Goal: Transaction & Acquisition: Purchase product/service

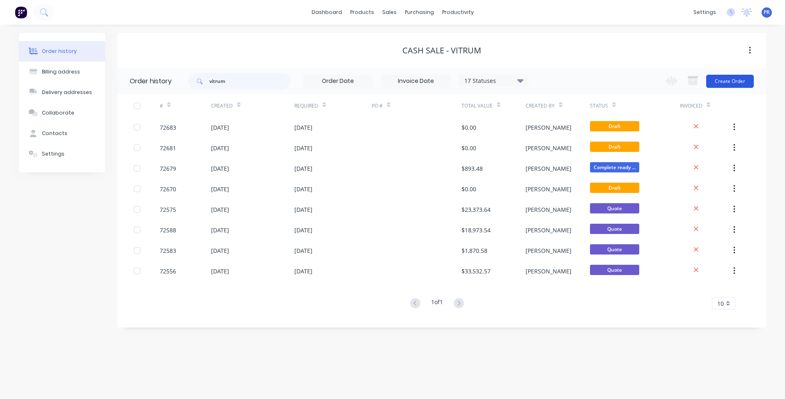
click at [730, 85] on button "Create Order" at bounding box center [730, 81] width 48 height 13
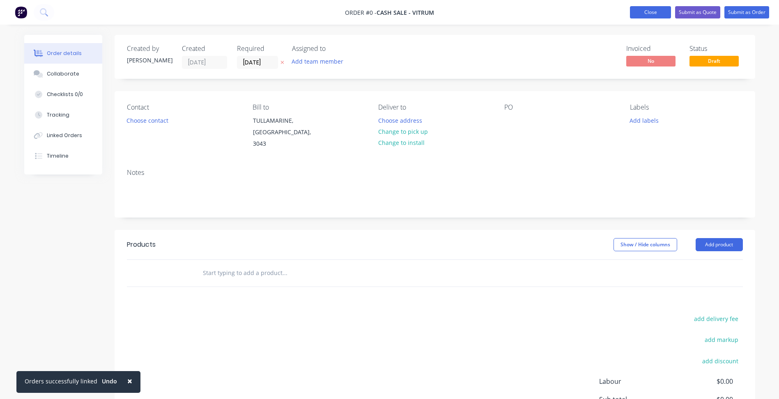
click at [668, 11] on button "Close" at bounding box center [650, 12] width 41 height 12
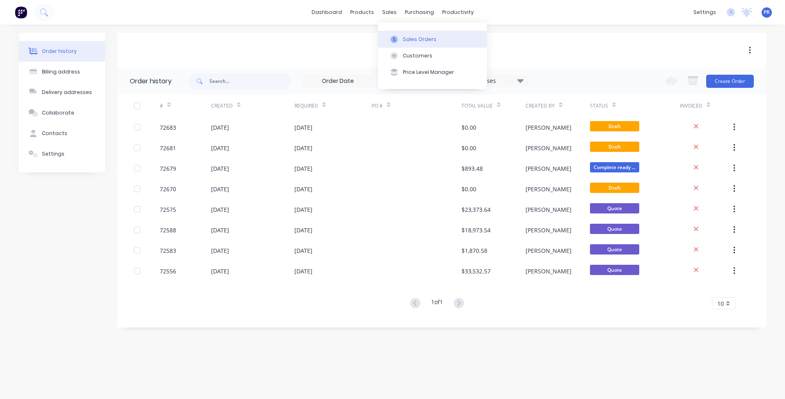
click at [421, 40] on div "Sales Orders" at bounding box center [420, 39] width 34 height 7
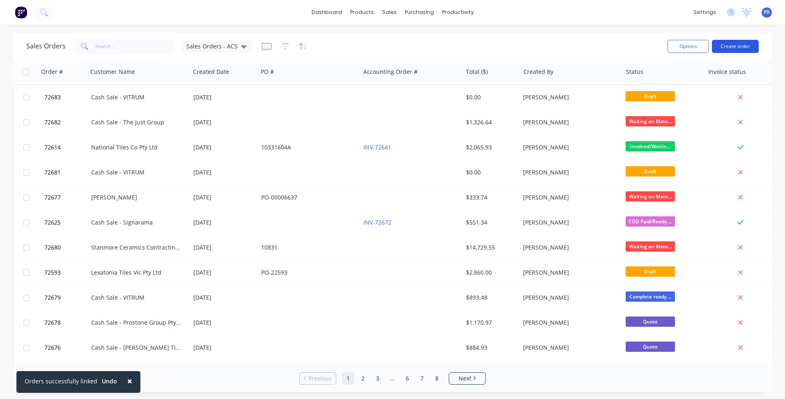
click at [734, 41] on button "Create order" at bounding box center [735, 46] width 47 height 13
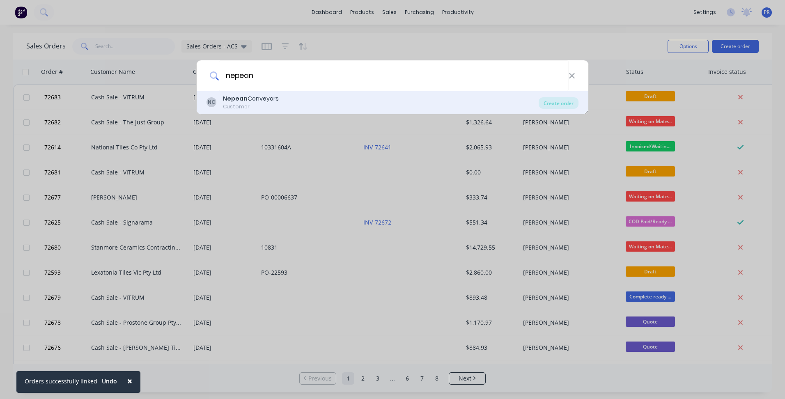
type input "nepean"
click at [262, 106] on div "Customer" at bounding box center [251, 106] width 56 height 7
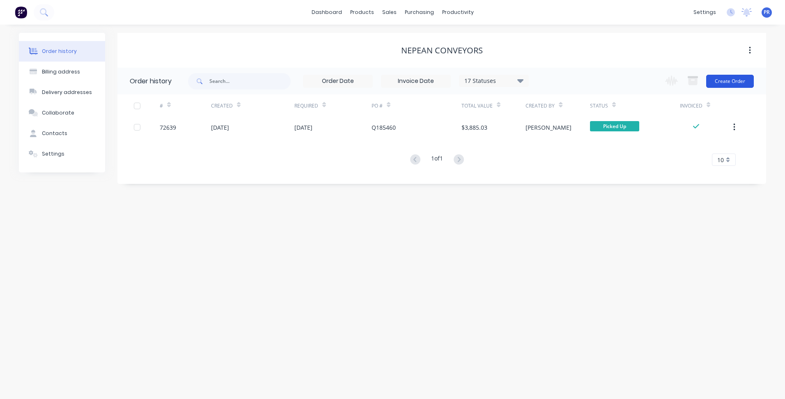
click at [721, 78] on button "Create Order" at bounding box center [730, 81] width 48 height 13
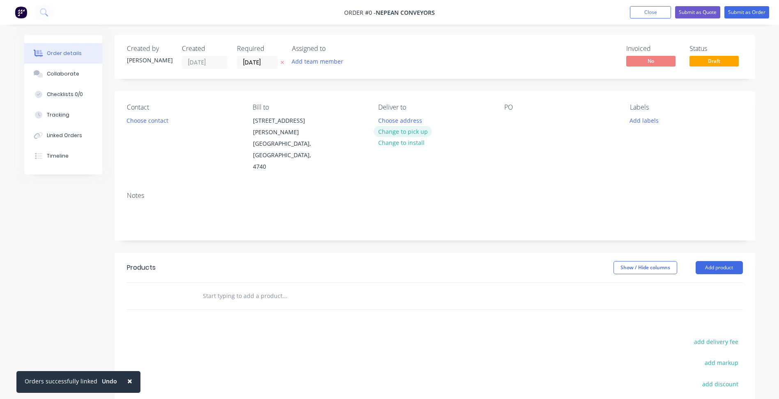
click at [388, 131] on button "Change to pick up" at bounding box center [403, 131] width 58 height 11
click at [731, 261] on button "Add product" at bounding box center [718, 267] width 47 height 13
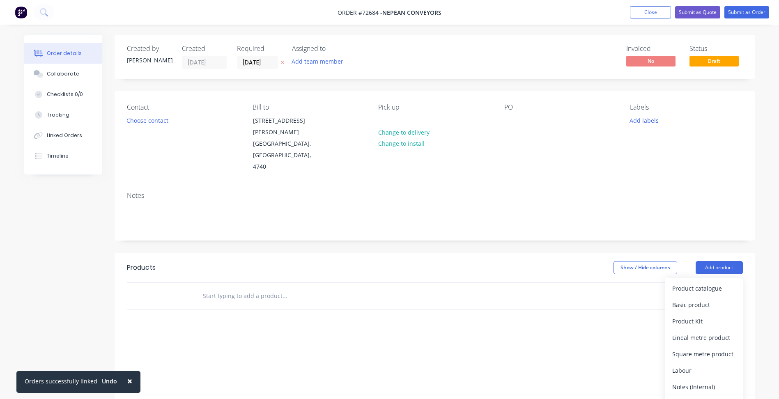
click at [692, 315] on div "Basic products" at bounding box center [703, 321] width 63 height 12
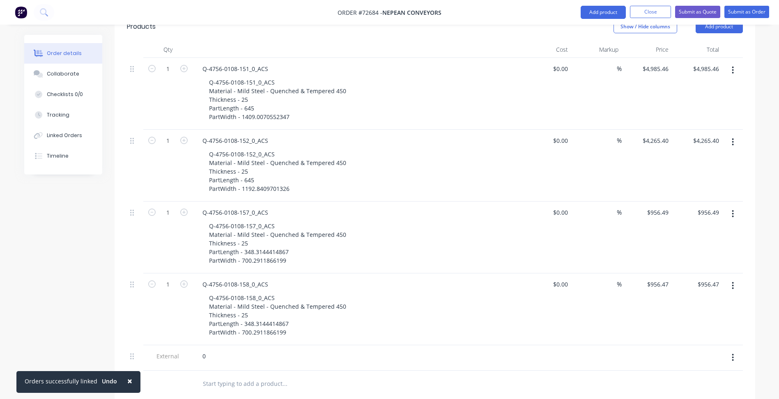
scroll to position [246, 0]
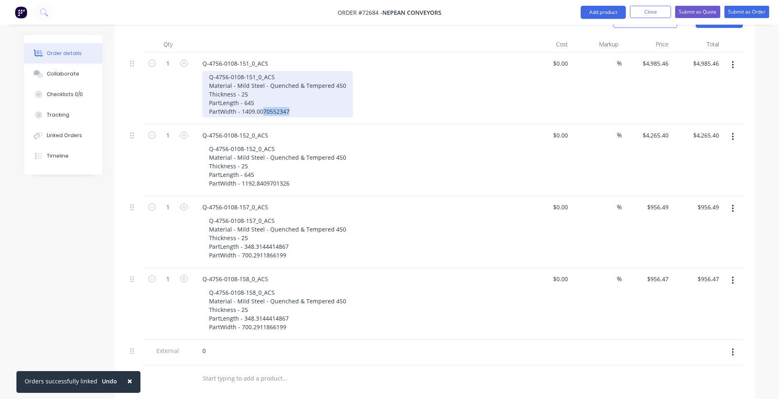
drag, startPoint x: 262, startPoint y: 86, endPoint x: 302, endPoint y: 89, distance: 40.3
click at [302, 89] on div "Q-4756-0108-151_0_ACS Material - Mild Steel - Quenched & Tempered 450 Thickness…" at bounding box center [277, 94] width 150 height 46
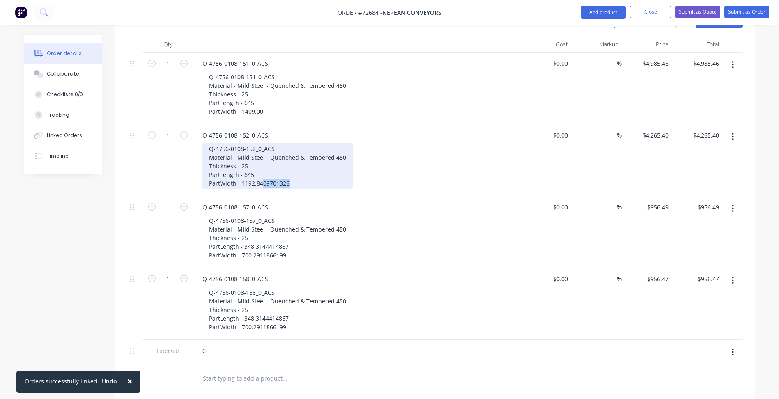
drag, startPoint x: 263, startPoint y: 161, endPoint x: 301, endPoint y: 159, distance: 37.4
click at [301, 159] on div "Q-4756-0108-152_0_ACS Material - Mild Steel - Quenched & Tempered 450 Thickness…" at bounding box center [277, 166] width 150 height 46
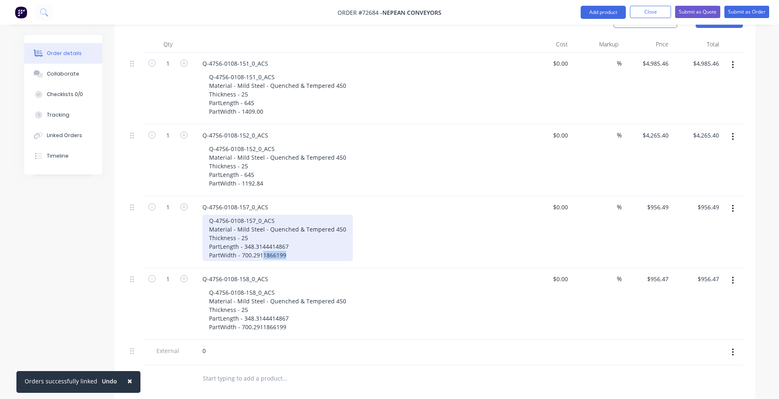
drag, startPoint x: 261, startPoint y: 232, endPoint x: 280, endPoint y: 228, distance: 19.3
click at [290, 231] on div "Q-4756-0108-157_0_ACS Material - Mild Steel - Quenched & Tempered 450 Thickness…" at bounding box center [277, 238] width 150 height 46
drag, startPoint x: 264, startPoint y: 223, endPoint x: 314, endPoint y: 223, distance: 49.3
click at [313, 223] on div "Q-4756-0108-157_0_ACS Material - Mild Steel - Quenched & Tempered 450 Thickness…" at bounding box center [277, 238] width 150 height 46
drag, startPoint x: 262, startPoint y: 224, endPoint x: 330, endPoint y: 223, distance: 68.6
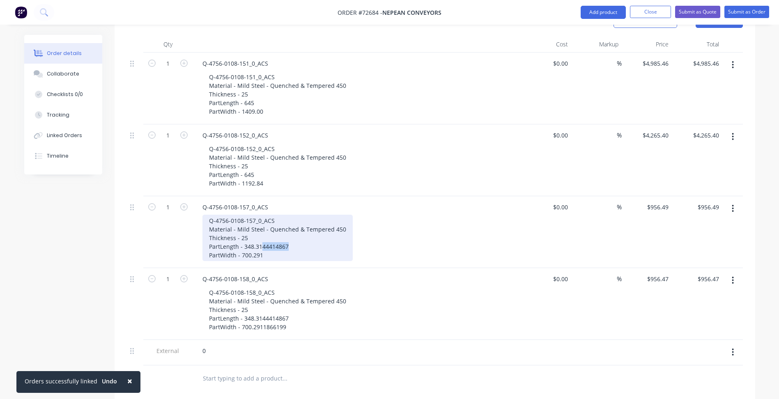
click at [319, 223] on div "Q-4756-0108-157_0_ACS Material - Mild Steel - Quenched & Tempered 450 Thickness…" at bounding box center [277, 238] width 150 height 46
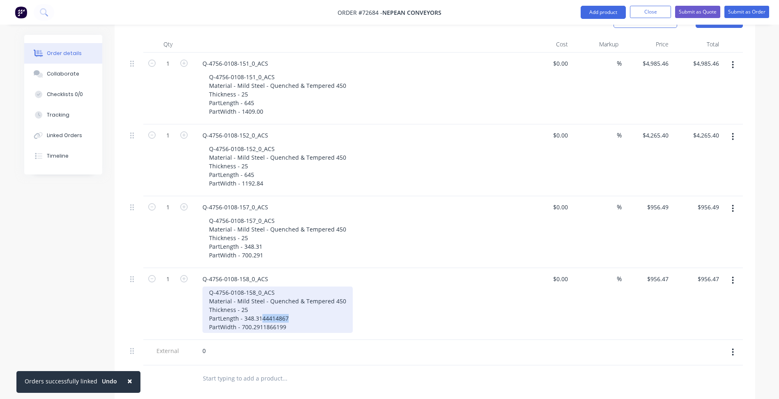
drag, startPoint x: 262, startPoint y: 297, endPoint x: 369, endPoint y: 296, distance: 107.2
click at [369, 296] on div "Q-4756-0108-158_0_ACS Material - Mild Steel - Quenched & Tempered 450 Thickness…" at bounding box center [359, 310] width 315 height 46
drag, startPoint x: 259, startPoint y: 303, endPoint x: 393, endPoint y: 295, distance: 134.5
click at [393, 295] on div "Q-4756-0108-158_0_ACS Material - Mild Steel - Quenched & Tempered 450 Thickness…" at bounding box center [359, 310] width 315 height 46
click at [255, 304] on div "Q-4756-0108-158_0_ACS Material - Mild Steel - Quenched & Tempered 450 Thickness…" at bounding box center [277, 310] width 150 height 46
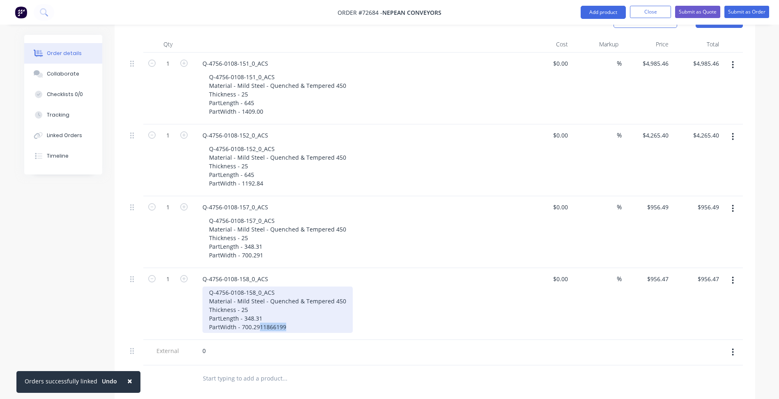
drag, startPoint x: 259, startPoint y: 304, endPoint x: 292, endPoint y: 305, distance: 32.9
click at [292, 305] on div "Q-4756-0108-158_0_ACS Material - Mild Steel - Quenched & Tempered 450 Thickness…" at bounding box center [277, 310] width 150 height 46
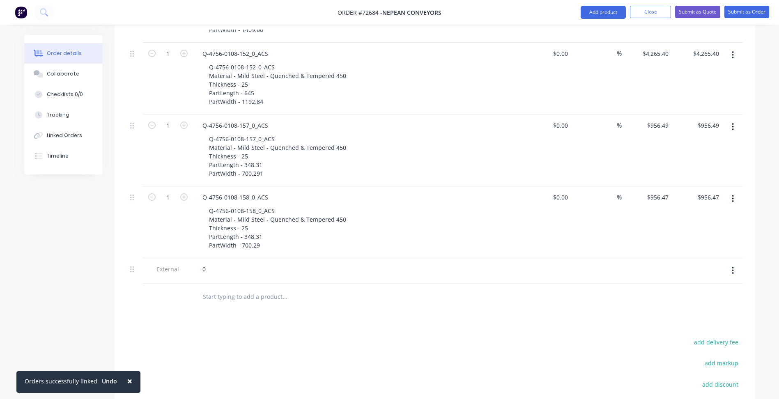
scroll to position [328, 0]
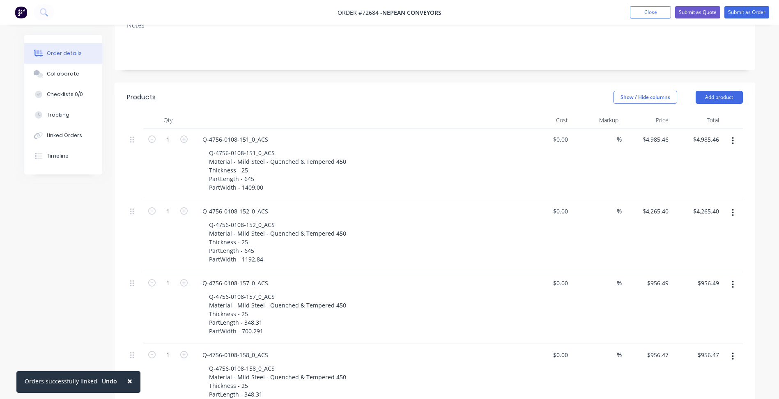
scroll to position [164, 0]
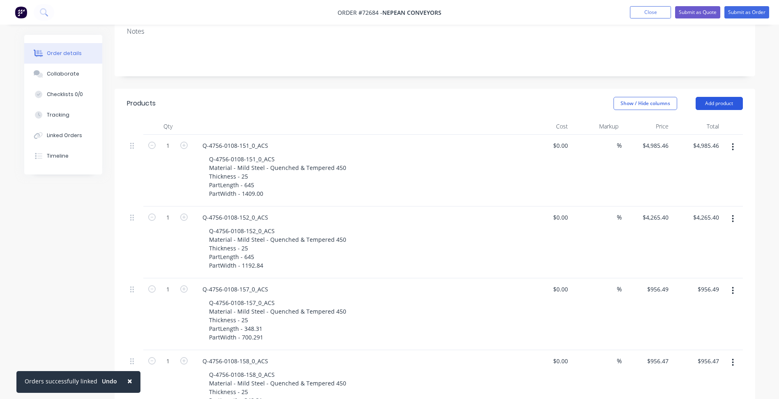
click at [713, 97] on button "Add product" at bounding box center [718, 103] width 47 height 13
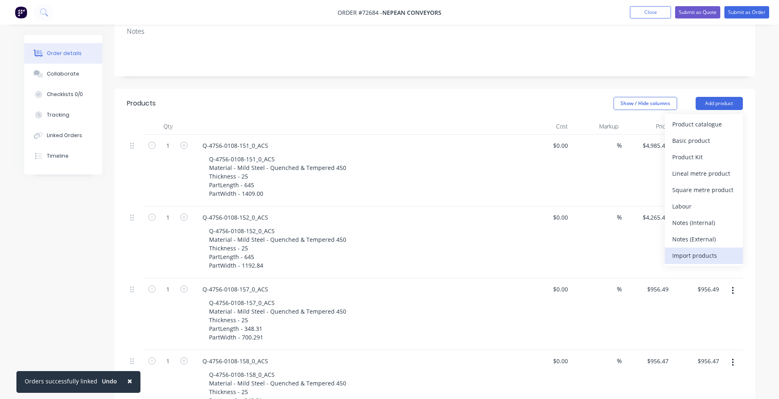
click at [693, 250] on div "Import products" at bounding box center [703, 256] width 63 height 12
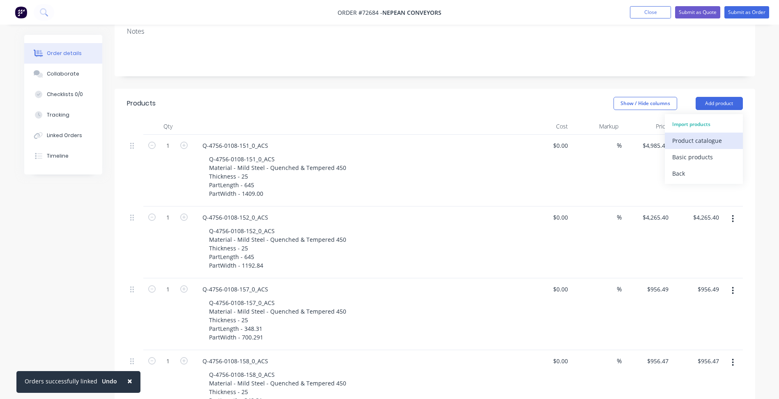
click at [692, 135] on div "Product catalogue" at bounding box center [703, 141] width 63 height 12
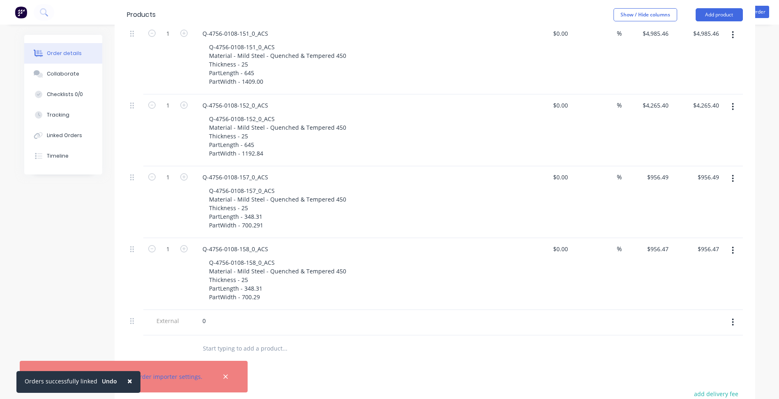
scroll to position [287, 0]
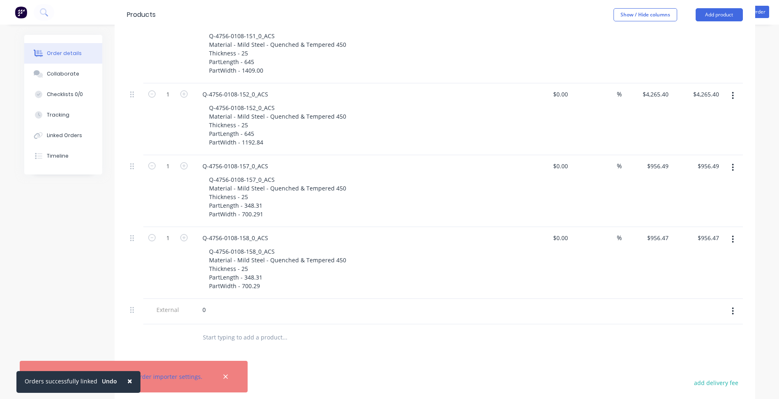
click at [127, 382] on span "×" at bounding box center [129, 380] width 5 height 11
click at [223, 377] on icon "button" at bounding box center [225, 376] width 5 height 7
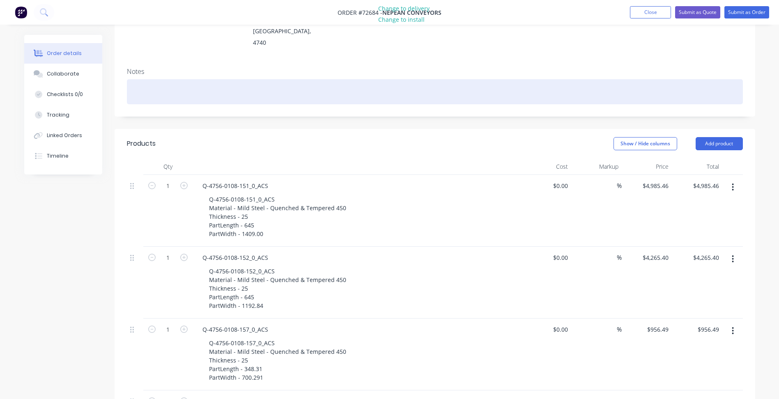
scroll to position [123, 0]
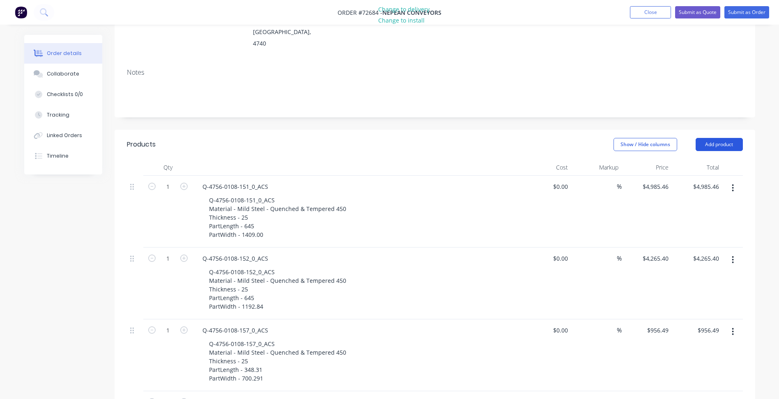
click at [709, 138] on button "Add product" at bounding box center [718, 144] width 47 height 13
click at [703, 176] on div "Product catalogue" at bounding box center [703, 182] width 63 height 12
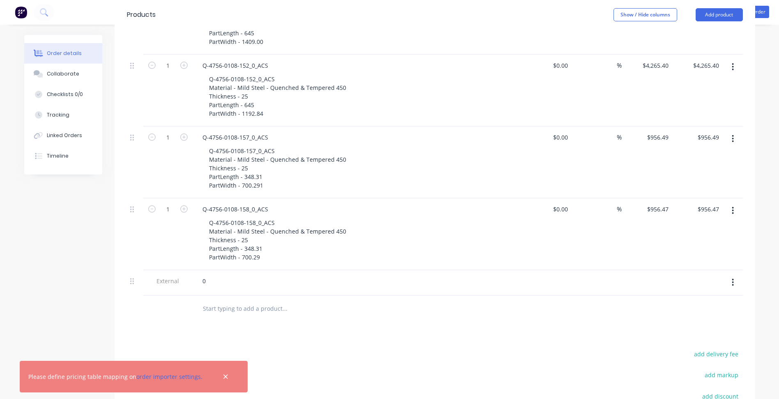
scroll to position [328, 0]
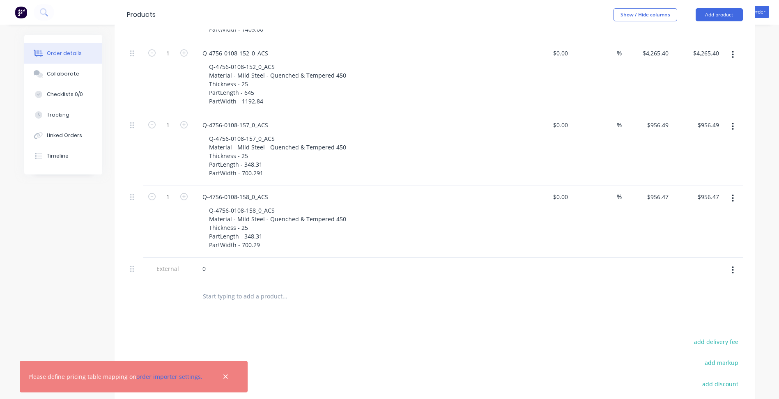
click at [411, 299] on div "Products Show / Hide columns Add product Qty Cost Markup Price Total 1 Q-4756-0…" at bounding box center [435, 215] width 640 height 583
click at [204, 263] on div "0" at bounding box center [204, 269] width 16 height 12
click at [737, 263] on button "button" at bounding box center [732, 270] width 19 height 15
click at [678, 302] on div "Delete" at bounding box center [703, 308] width 63 height 12
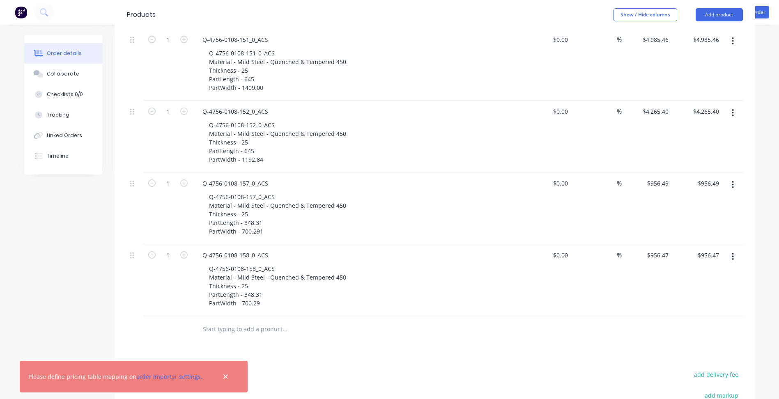
scroll to position [164, 0]
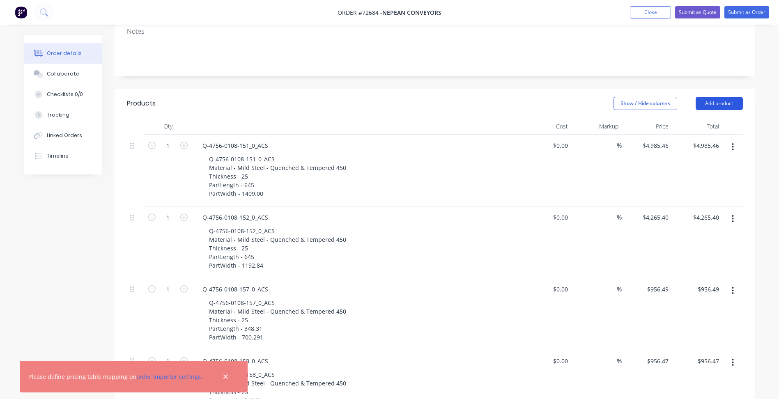
click at [722, 97] on button "Add product" at bounding box center [718, 103] width 47 height 13
click at [698, 151] on div "Basic products" at bounding box center [703, 157] width 63 height 12
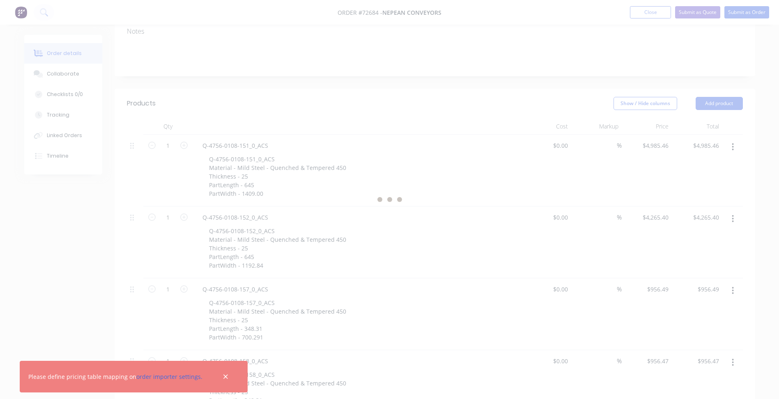
scroll to position [0, 0]
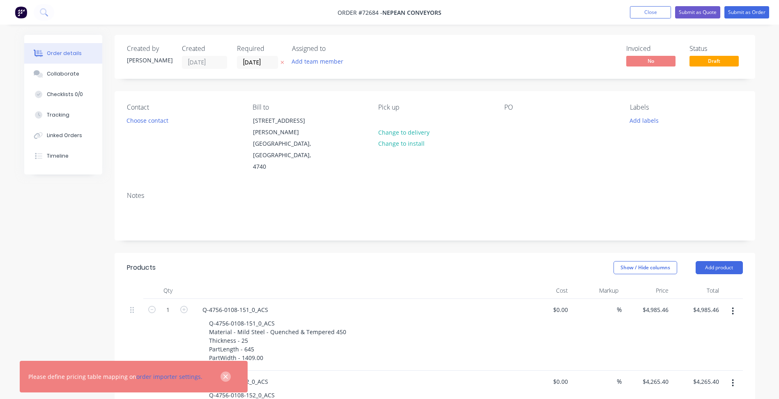
click at [223, 374] on icon "button" at bounding box center [225, 376] width 5 height 5
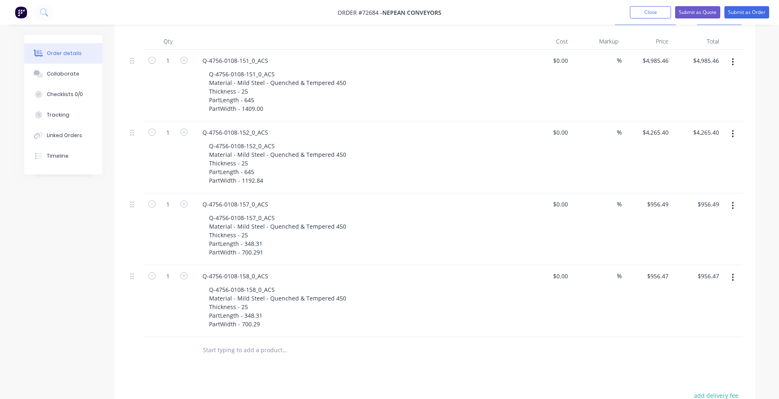
scroll to position [123, 0]
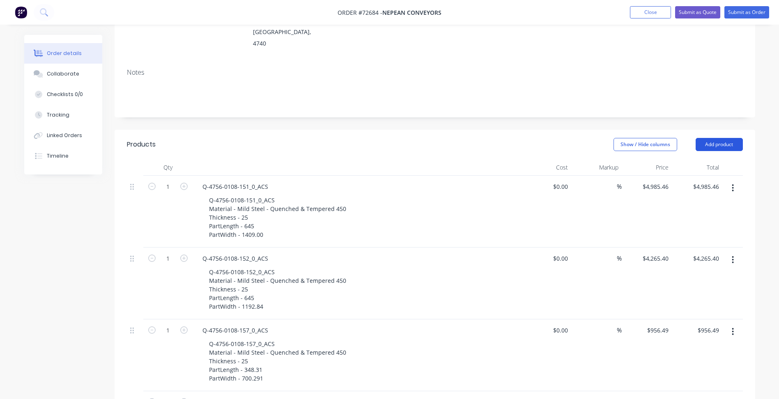
click at [718, 138] on button "Add product" at bounding box center [718, 144] width 47 height 13
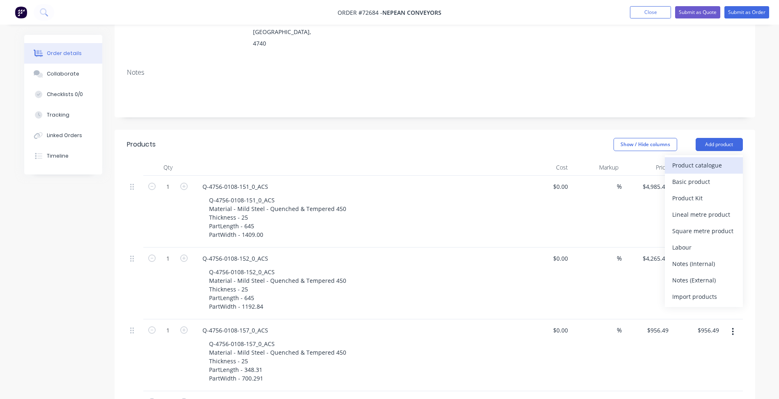
click at [682, 159] on div "Product catalogue" at bounding box center [703, 165] width 63 height 12
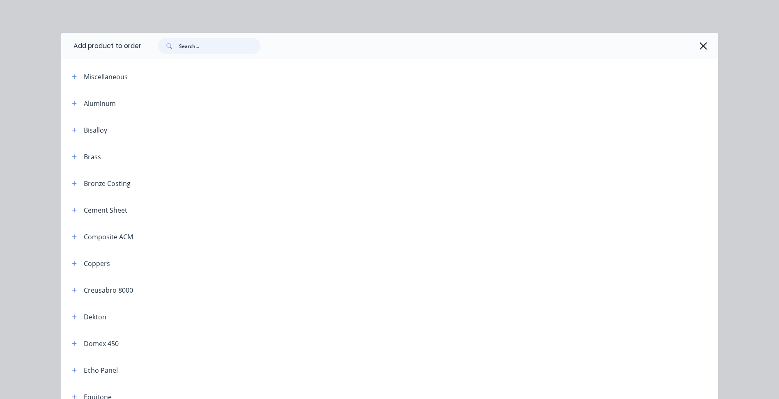
click at [185, 39] on input "text" at bounding box center [219, 46] width 81 height 16
click at [700, 45] on icon "button" at bounding box center [703, 45] width 7 height 7
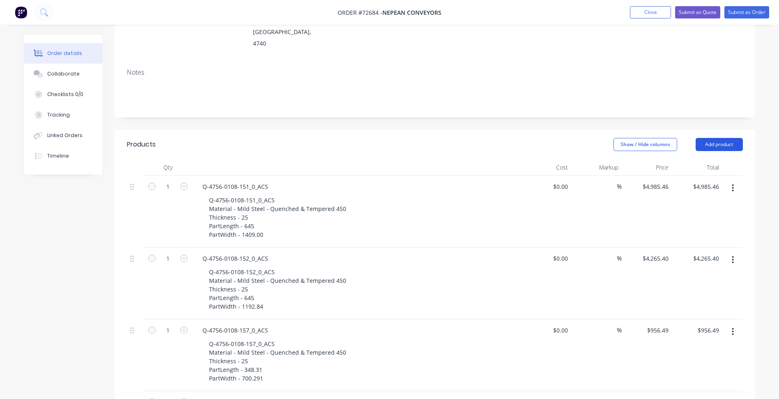
click at [725, 138] on button "Add product" at bounding box center [718, 144] width 47 height 13
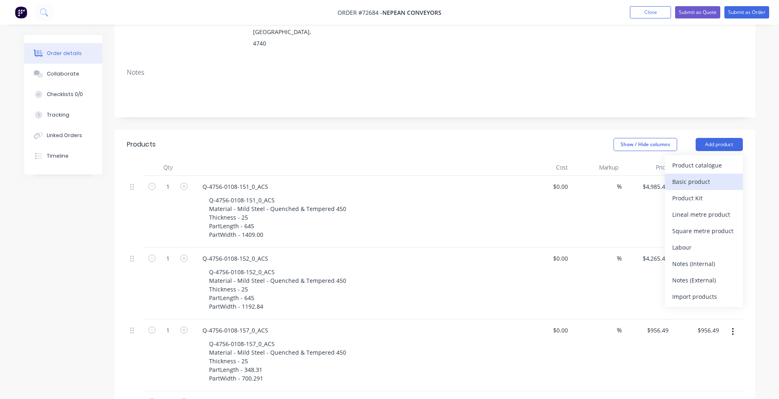
click at [698, 176] on div "Basic product" at bounding box center [703, 182] width 63 height 12
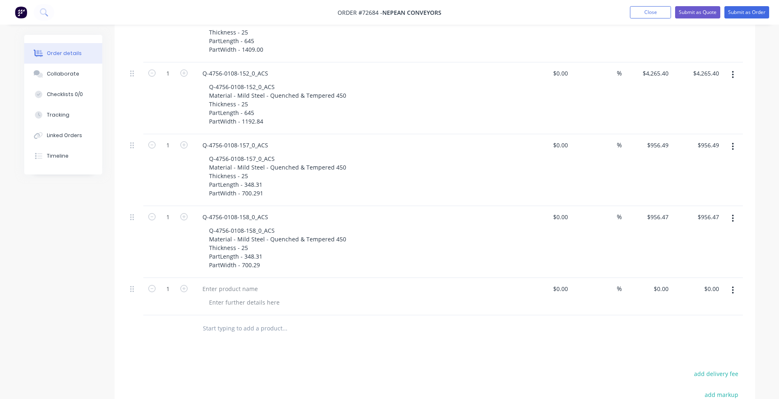
scroll to position [328, 0]
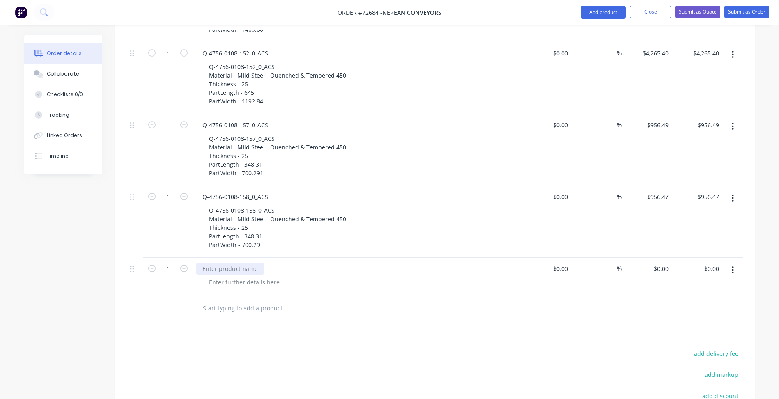
click at [234, 263] on div at bounding box center [230, 269] width 69 height 12
click at [244, 276] on div at bounding box center [244, 282] width 84 height 12
click at [259, 263] on div "50% Deposit Required" at bounding box center [357, 269] width 322 height 12
click at [240, 263] on div "50% Deposit Required" at bounding box center [233, 269] width 74 height 12
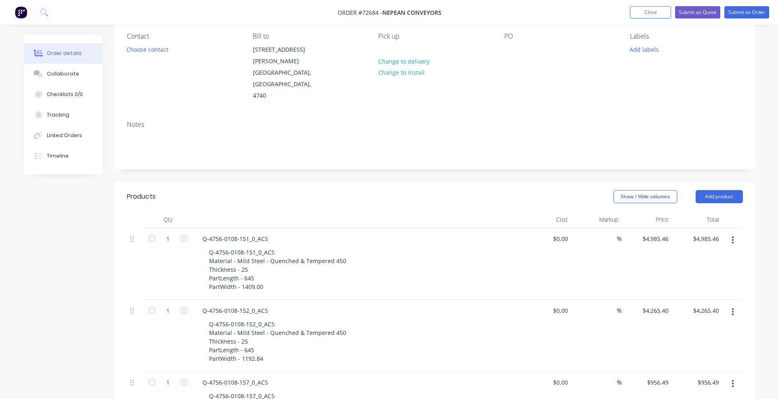
scroll to position [68, 0]
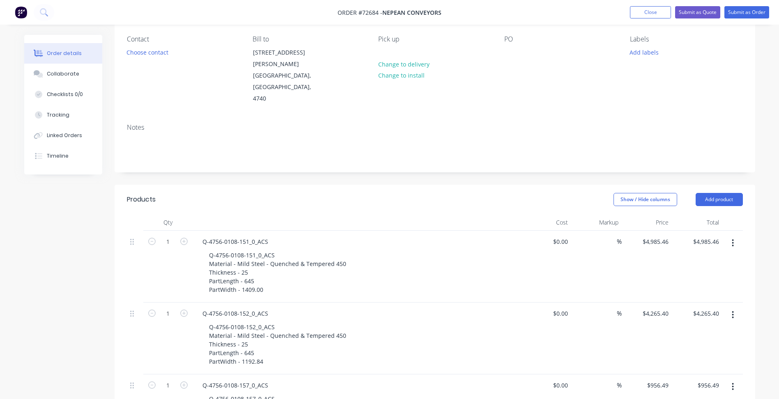
click at [388, 154] on div "Created by [PERSON_NAME] Created [DATE] Required [DATE] Assigned to Add team me…" at bounding box center [435, 373] width 640 height 813
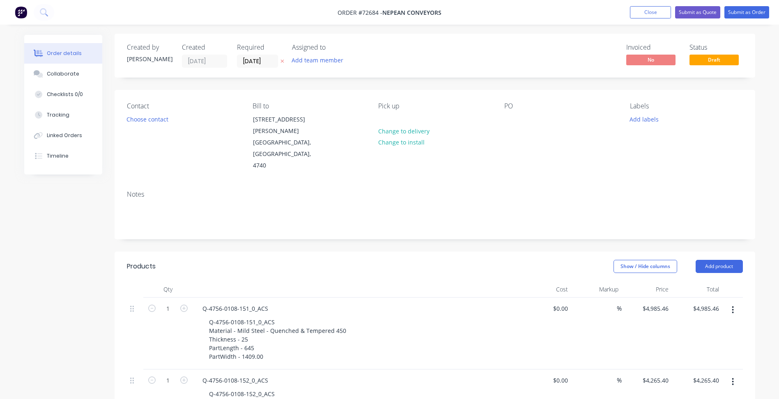
scroll to position [0, 0]
click at [147, 119] on button "Choose contact" at bounding box center [147, 120] width 50 height 11
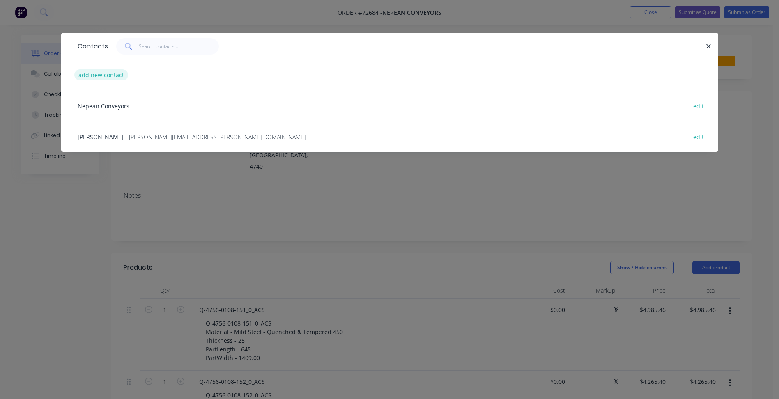
click at [108, 76] on button "add new contact" at bounding box center [101, 74] width 54 height 11
select select "AU"
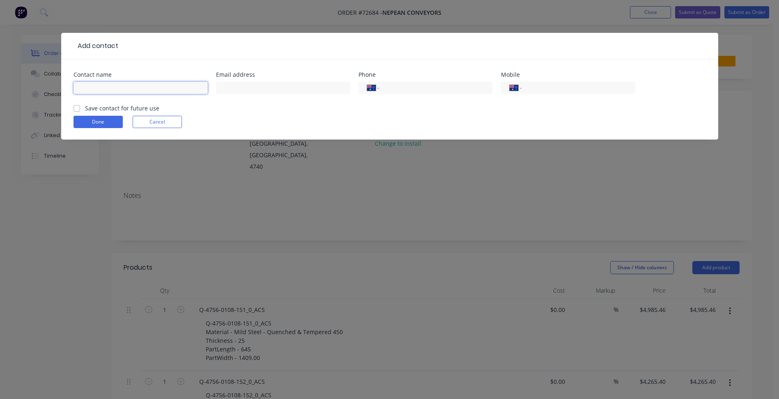
drag, startPoint x: 92, startPoint y: 86, endPoint x: 100, endPoint y: 86, distance: 7.8
click at [92, 86] on input "text" at bounding box center [140, 88] width 134 height 12
paste input "[EMAIL_ADDRESS][PERSON_NAME][DOMAIN_NAME]"
type input "[EMAIL_ADDRESS][PERSON_NAME][DOMAIN_NAME]"
drag, startPoint x: 250, startPoint y: 85, endPoint x: 187, endPoint y: 87, distance: 62.8
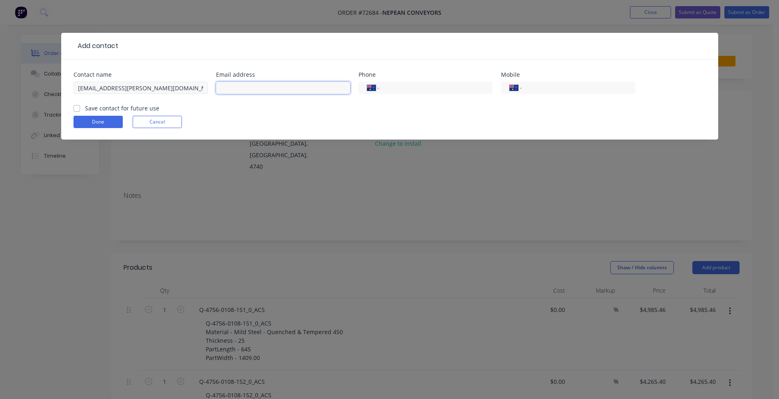
click at [250, 85] on input "text" at bounding box center [283, 88] width 134 height 12
paste input "[EMAIL_ADDRESS][PERSON_NAME][DOMAIN_NAME]"
type input "[EMAIL_ADDRESS][PERSON_NAME][DOMAIN_NAME]"
drag, startPoint x: 159, startPoint y: 88, endPoint x: -22, endPoint y: 85, distance: 181.1
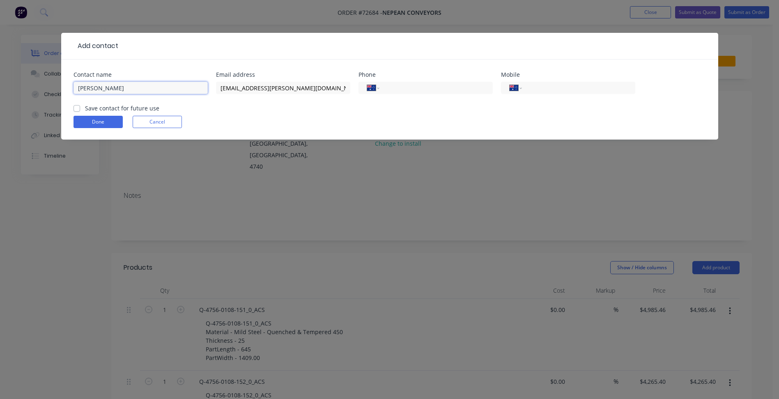
click at [142, 94] on input "[PERSON_NAME]" at bounding box center [140, 88] width 134 height 12
type input "[PERSON_NAME]"
type input "[PHONE_NUMBER]"
click at [122, 106] on label "Save contact for future use" at bounding box center [122, 108] width 74 height 9
click at [80, 106] on input "Save contact for future use" at bounding box center [76, 108] width 7 height 8
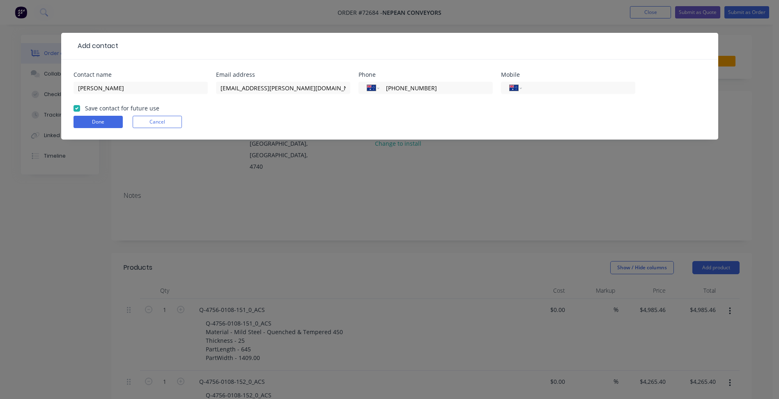
checkbox input "true"
click at [103, 123] on button "Done" at bounding box center [97, 122] width 49 height 12
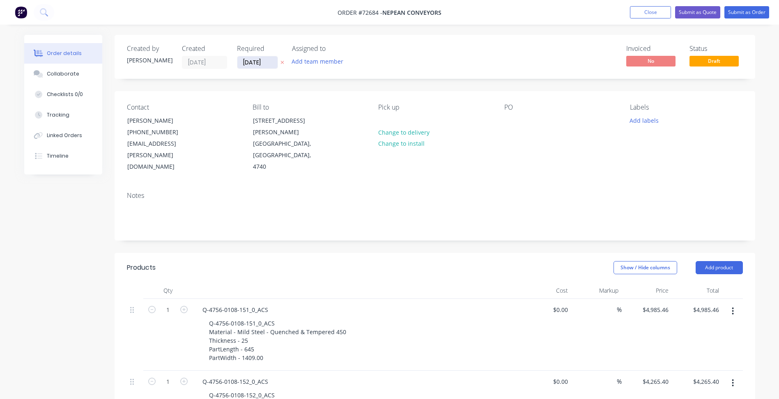
click at [251, 60] on input "[DATE]" at bounding box center [257, 62] width 40 height 12
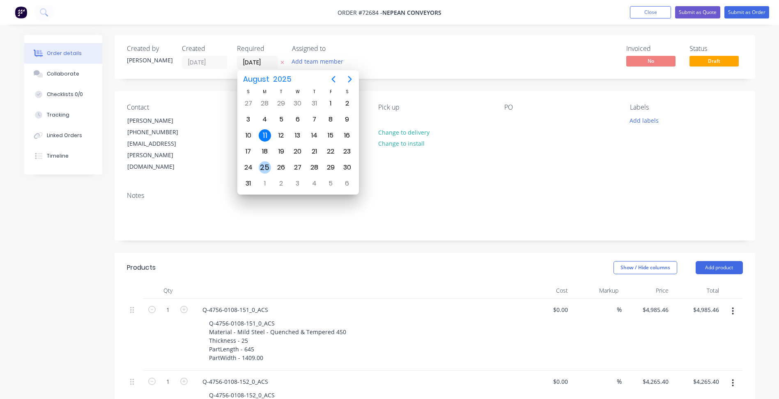
click at [264, 169] on div "25" at bounding box center [265, 167] width 12 height 12
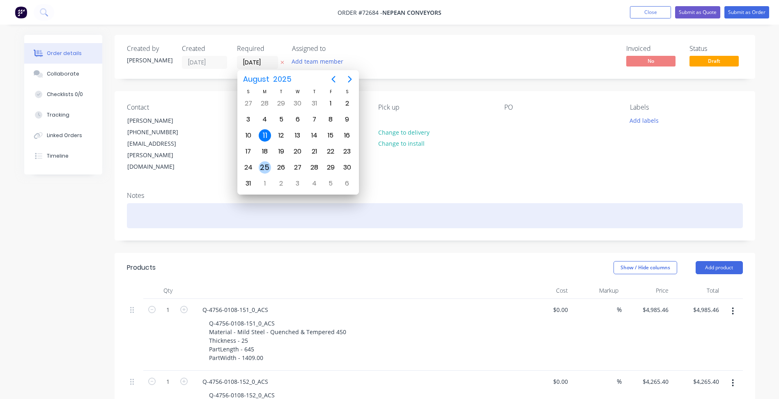
type input "[DATE]"
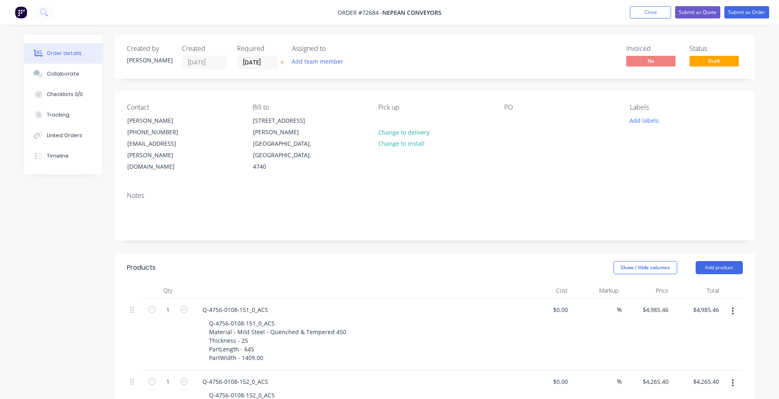
click at [509, 122] on div at bounding box center [510, 121] width 13 height 12
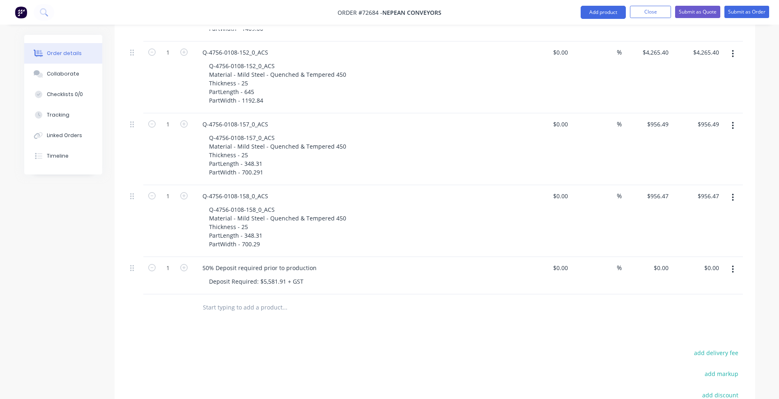
scroll to position [328, 0]
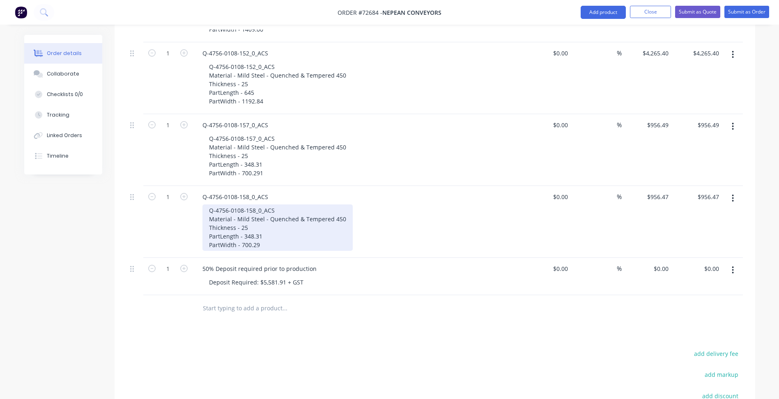
click at [256, 213] on div "Q-4756-0108-158_0_ACS Material - Mild Steel - Quenched & Tempered 450 Thickness…" at bounding box center [277, 227] width 150 height 46
click at [271, 221] on div "Q-4756-0108-158_0_ACS Material - Mild Steel - Quenched & Tempered 450 Thickness…" at bounding box center [277, 227] width 150 height 46
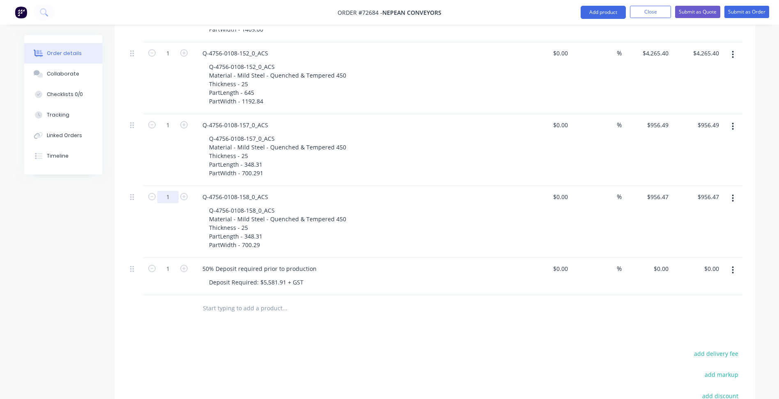
drag, startPoint x: 171, startPoint y: 172, endPoint x: 174, endPoint y: 177, distance: 5.6
type input "2"
type input "$1,912.94"
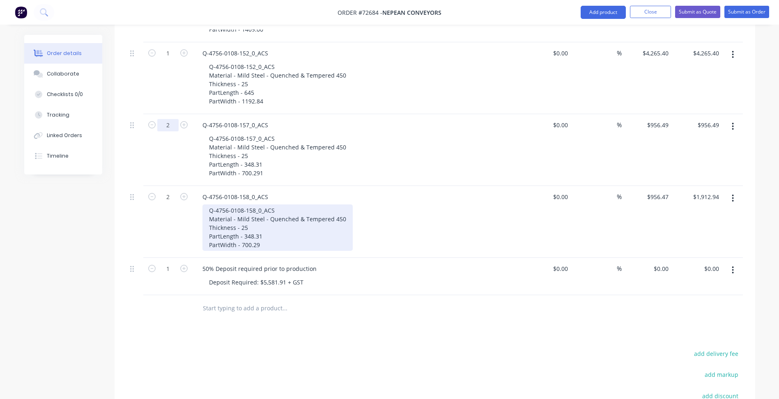
type input "2"
type input "$1,912.98"
click at [276, 221] on div "Q-4756-0108-158_0_ACS Material - Mild Steel - Quenched & Tempered 450 Thickness…" at bounding box center [277, 227] width 150 height 46
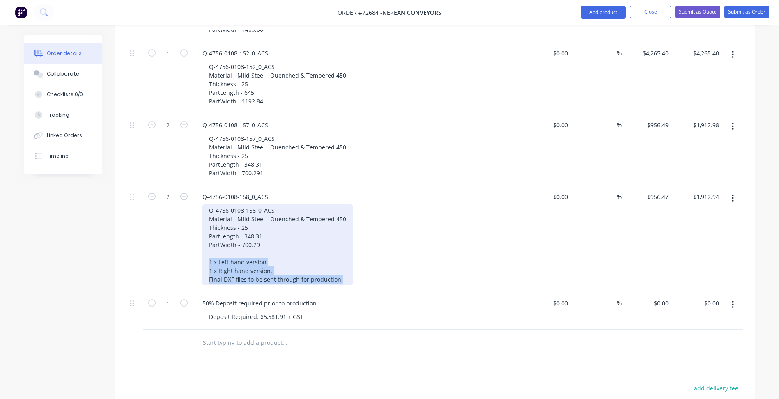
copy div "1 x Left hand version 1 x Right hand version. Final DXF files to be sent throug…"
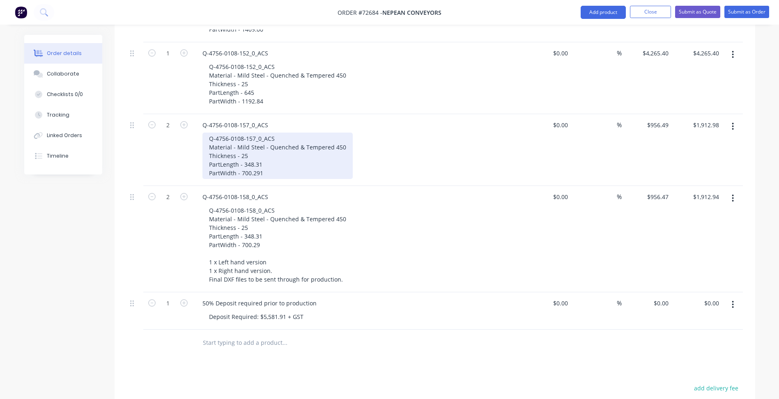
click at [265, 147] on div "Q-4756-0108-157_0_ACS Material - Mild Steel - Quenched & Tempered 450 Thickness…" at bounding box center [277, 156] width 150 height 46
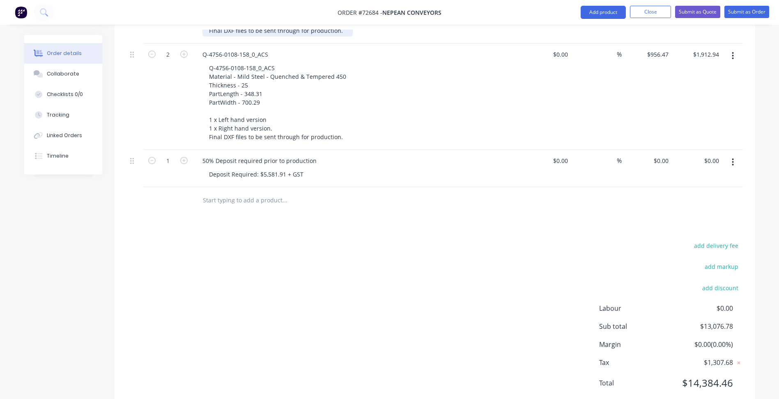
scroll to position [507, 0]
click at [269, 167] on div "Deposit Required: $5,581.91 + GST" at bounding box center [256, 173] width 108 height 12
click at [282, 167] on div "Deposit Required: $5,581.91 + GST" at bounding box center [256, 173] width 108 height 12
drag, startPoint x: 282, startPoint y: 151, endPoint x: 262, endPoint y: 152, distance: 21.0
click at [262, 167] on div "Deposit Required: $5,581.91 + GST" at bounding box center [256, 173] width 108 height 12
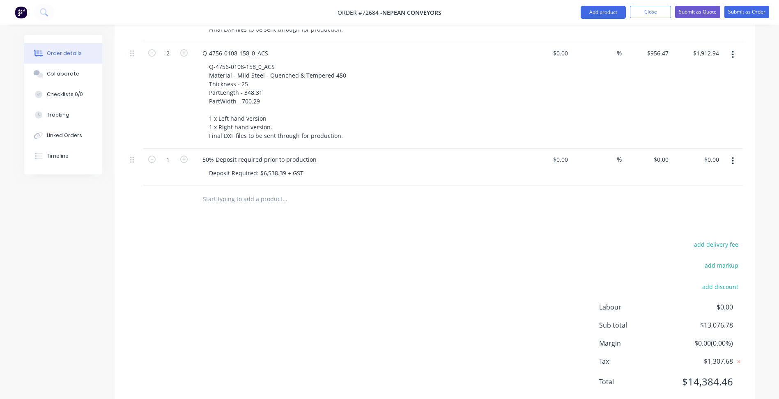
click at [268, 239] on div "add delivery fee add markup add discount Labour $0.00 Sub total $13,076.78 Marg…" at bounding box center [435, 318] width 616 height 158
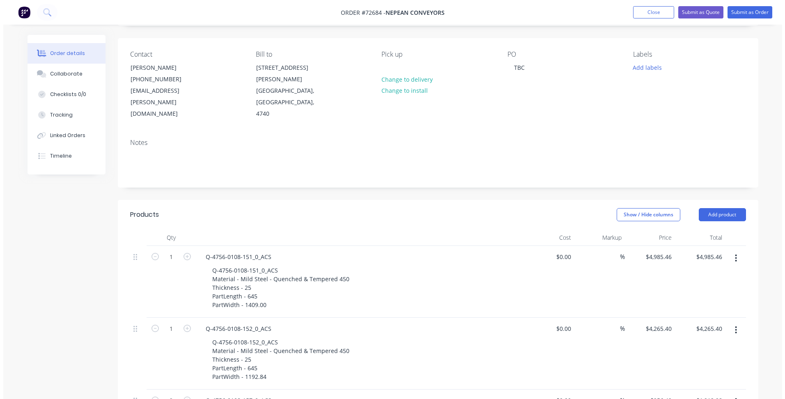
scroll to position [0, 0]
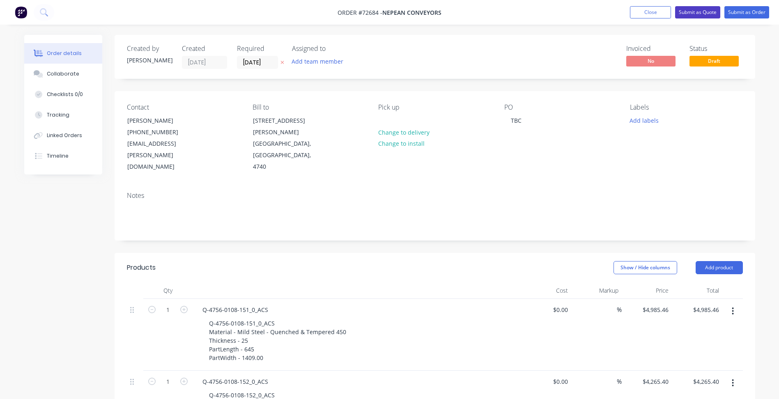
click at [700, 8] on button "Submit as Quote" at bounding box center [697, 12] width 45 height 12
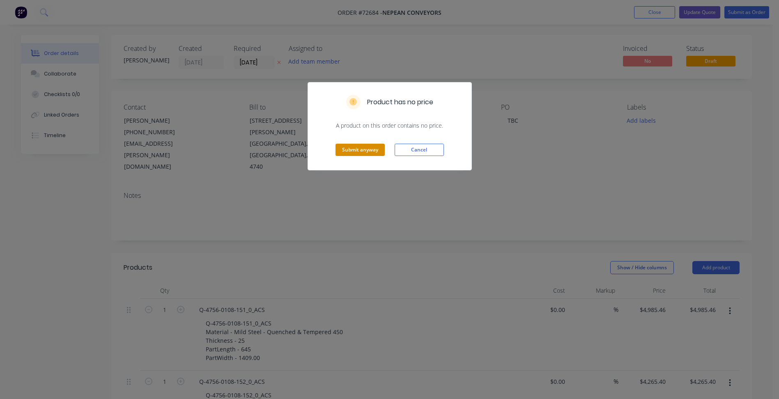
click at [374, 149] on button "Submit anyway" at bounding box center [359, 150] width 49 height 12
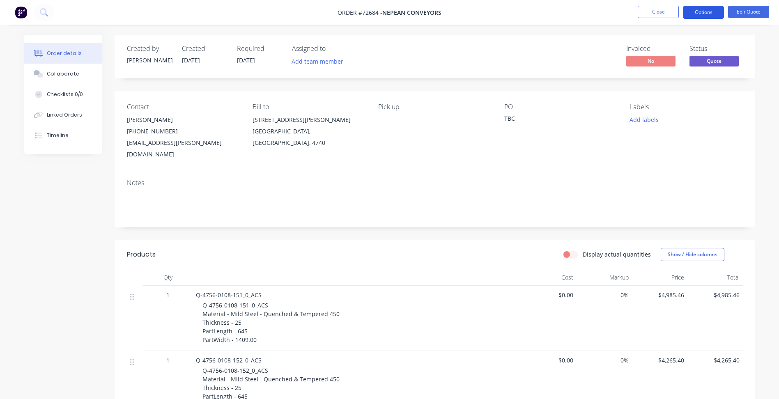
click at [708, 14] on button "Options" at bounding box center [703, 12] width 41 height 13
click at [744, 9] on button "Edit Quote" at bounding box center [748, 12] width 41 height 12
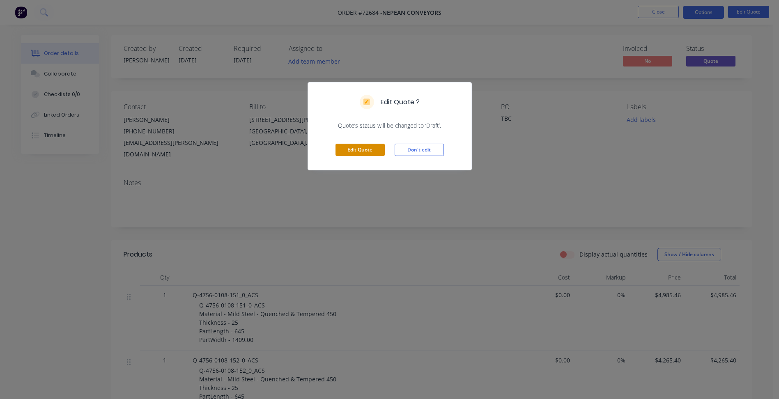
click at [355, 151] on button "Edit Quote" at bounding box center [359, 150] width 49 height 12
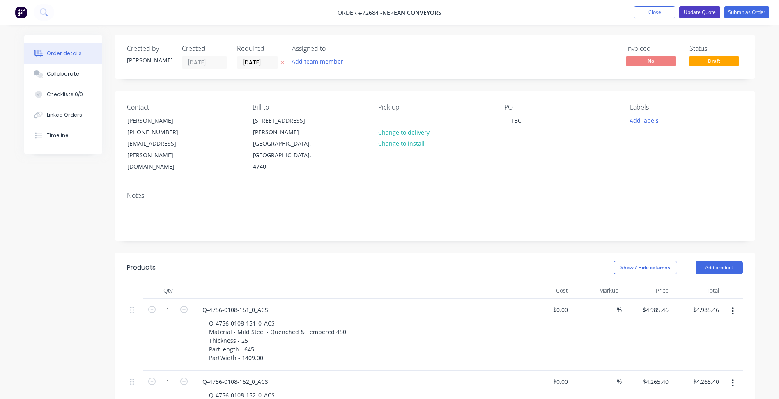
click at [704, 14] on button "Update Quote" at bounding box center [699, 12] width 41 height 12
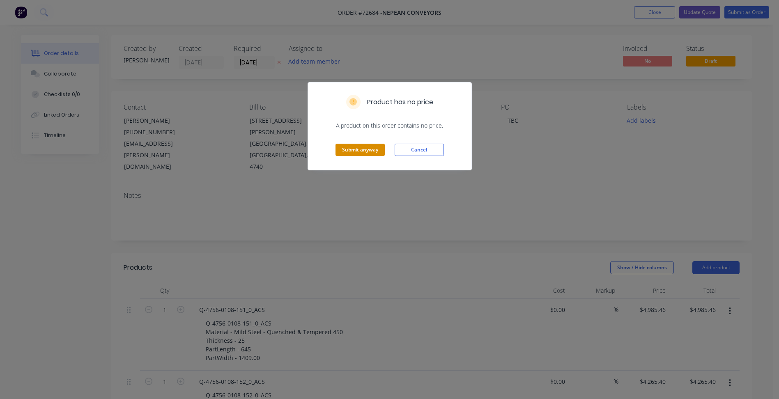
click at [363, 147] on button "Submit anyway" at bounding box center [359, 150] width 49 height 12
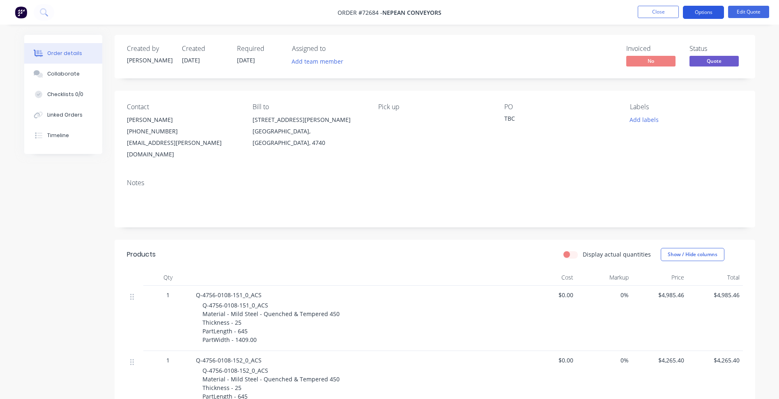
click at [692, 15] on button "Options" at bounding box center [703, 12] width 41 height 13
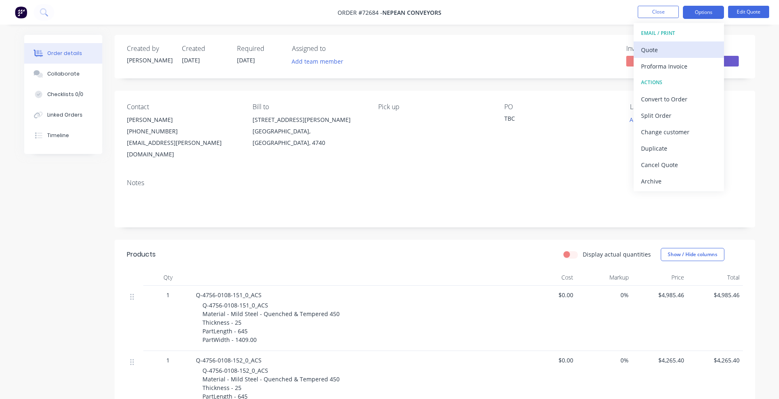
click at [660, 56] on button "Quote" at bounding box center [679, 49] width 90 height 16
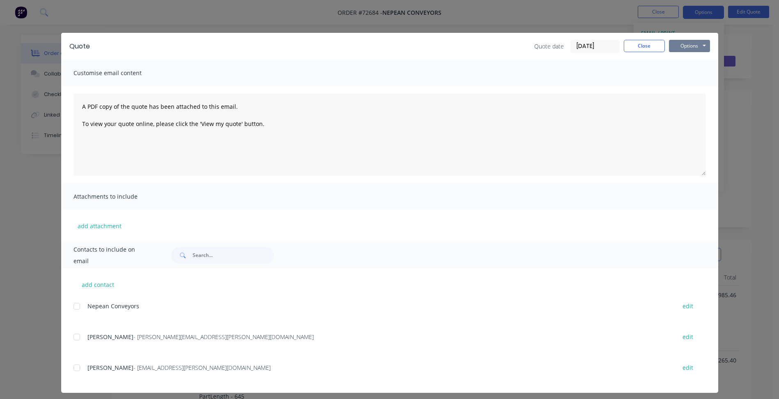
click at [691, 49] on button "Options" at bounding box center [689, 46] width 41 height 12
click at [686, 60] on button "Preview" at bounding box center [695, 61] width 53 height 14
click at [642, 47] on button "Close" at bounding box center [644, 46] width 41 height 12
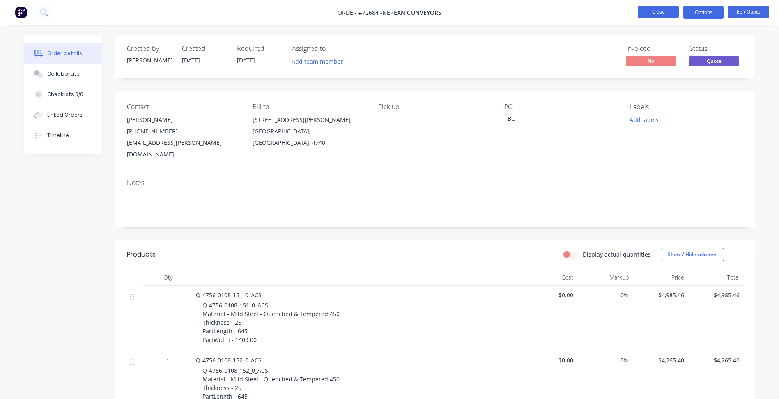
click at [647, 16] on button "Close" at bounding box center [658, 12] width 41 height 12
